Goal: Task Accomplishment & Management: Manage account settings

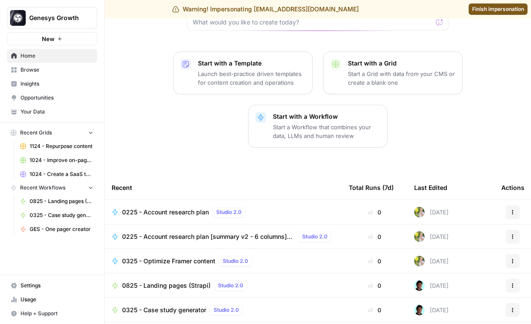
scroll to position [118, 0]
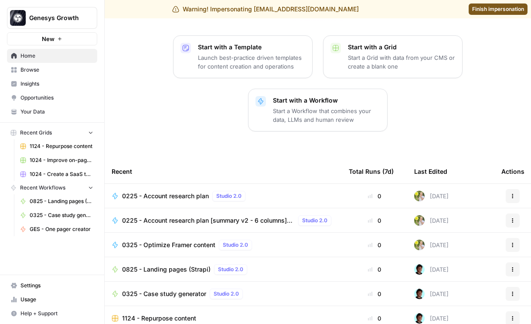
click at [26, 286] on span "Settings" at bounding box center [56, 285] width 73 height 8
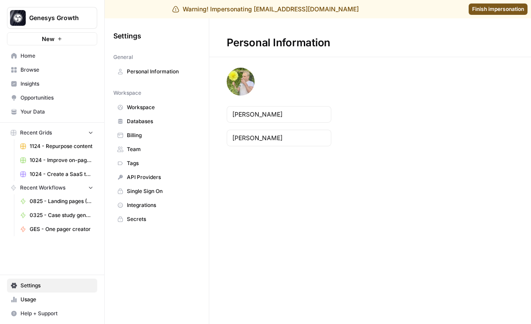
click at [26, 299] on span "Usage" at bounding box center [56, 299] width 73 height 8
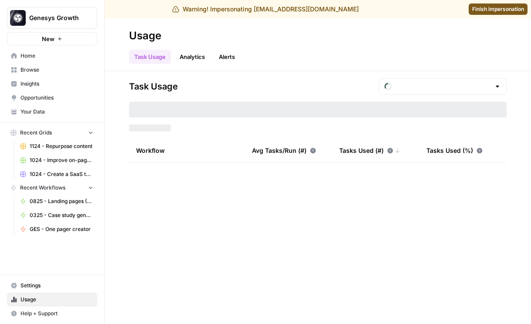
type input "September Included Tasks"
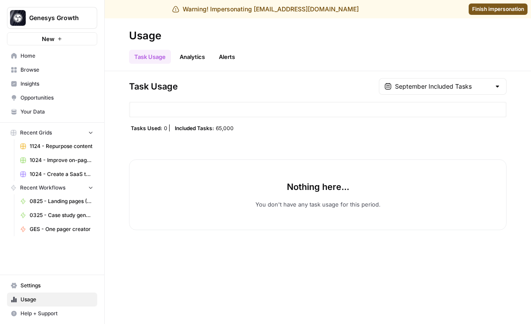
click at [57, 18] on span "Genesys Growth" at bounding box center [55, 18] width 53 height 9
